Goal: Task Accomplishment & Management: Check status

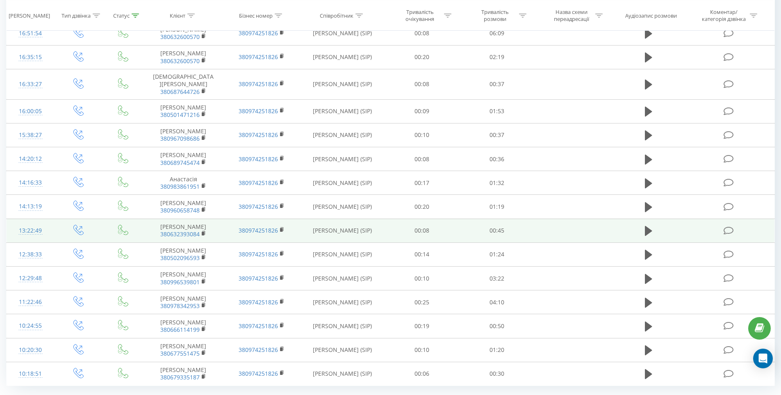
scroll to position [164, 0]
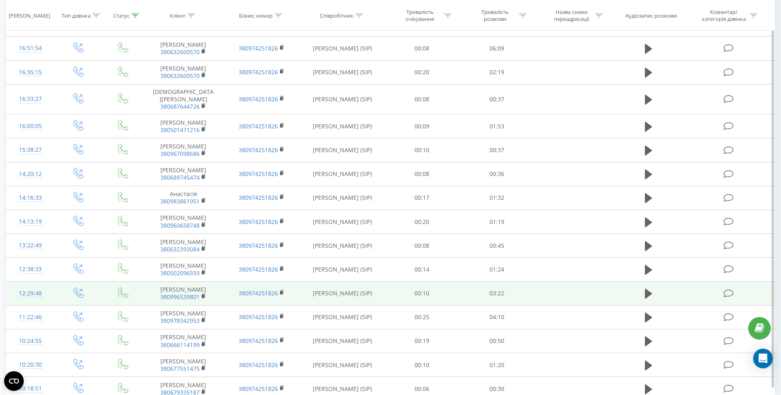
scroll to position [188, 0]
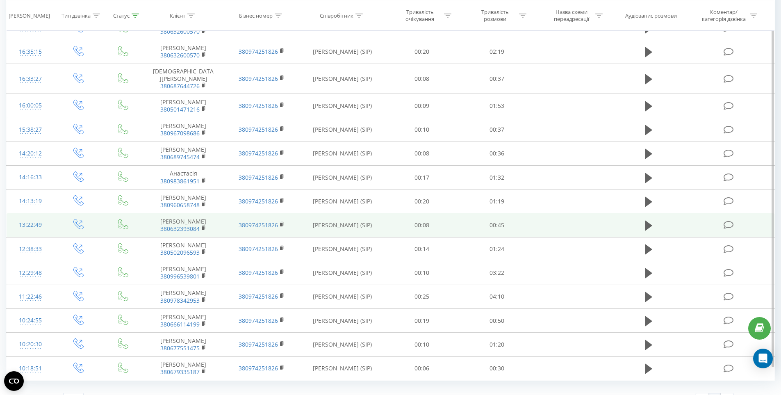
scroll to position [212, 0]
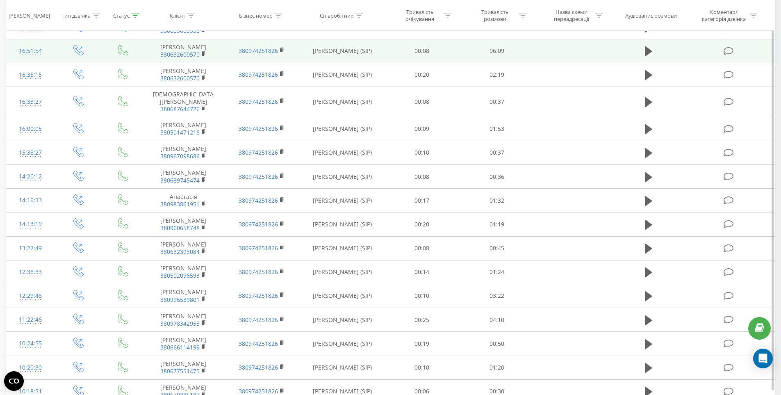
scroll to position [236, 0]
